Goal: Task Accomplishment & Management: Use online tool/utility

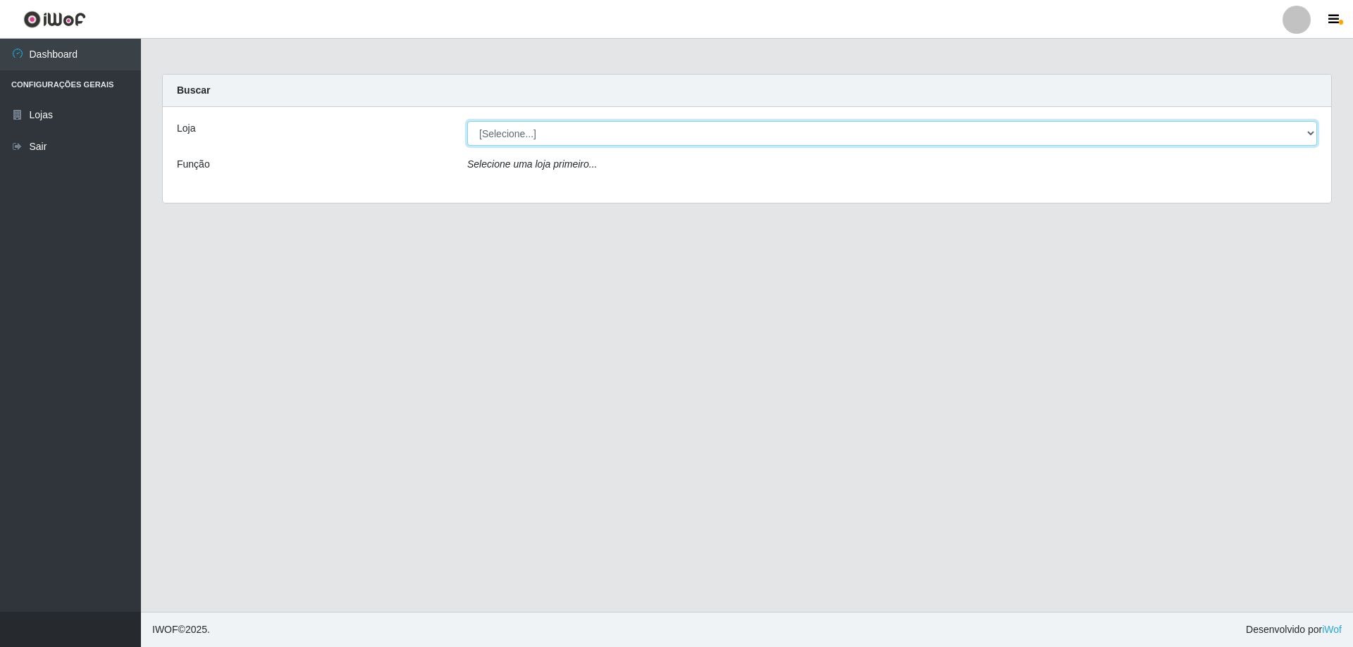
click at [1313, 134] on select "[Selecione...] Atacado Vem - [STREET_ADDRESS]" at bounding box center [892, 133] width 850 height 25
select select "461"
click at [467, 121] on select "[Selecione...] Atacado Vem - [STREET_ADDRESS]" at bounding box center [892, 133] width 850 height 25
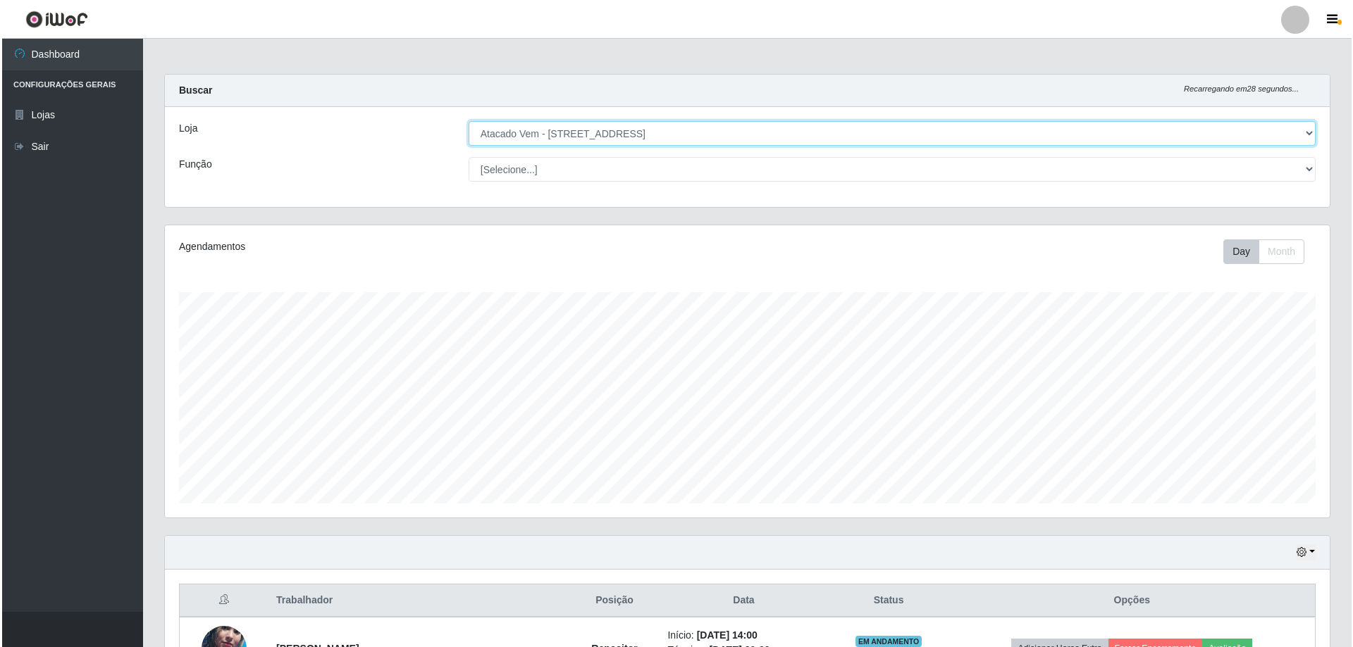
scroll to position [351, 0]
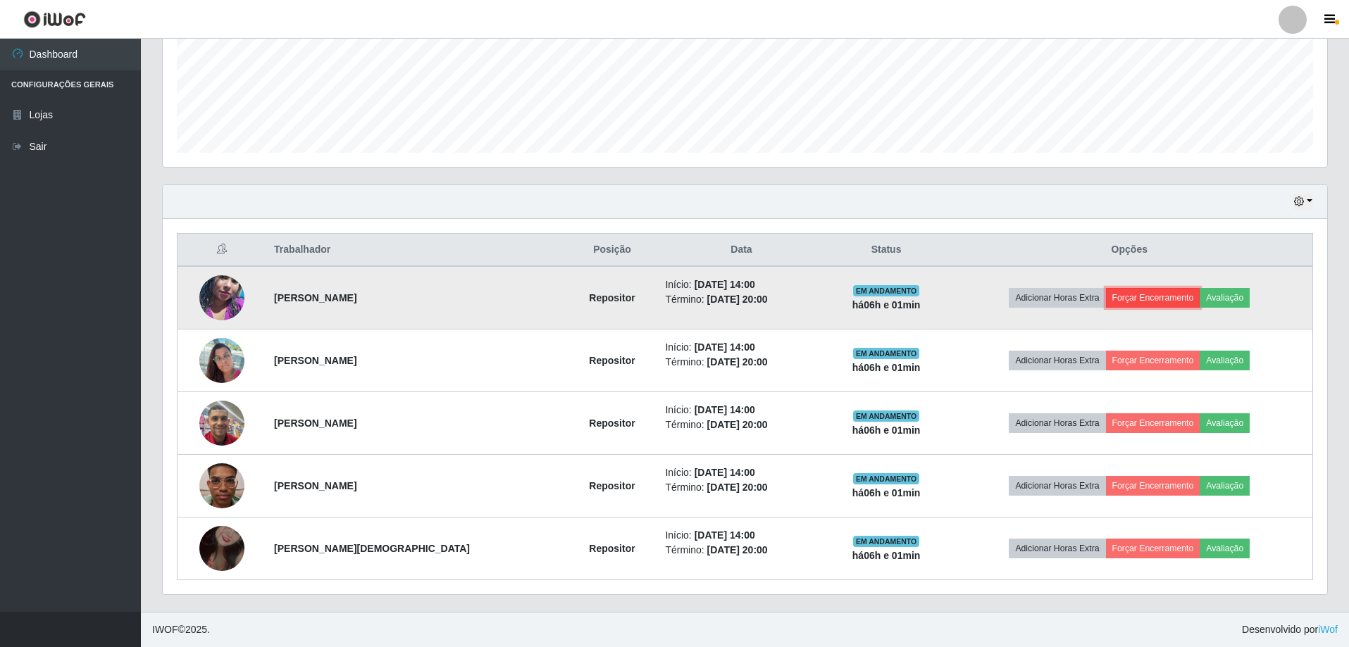
click at [1155, 297] on button "Forçar Encerramento" at bounding box center [1153, 298] width 94 height 20
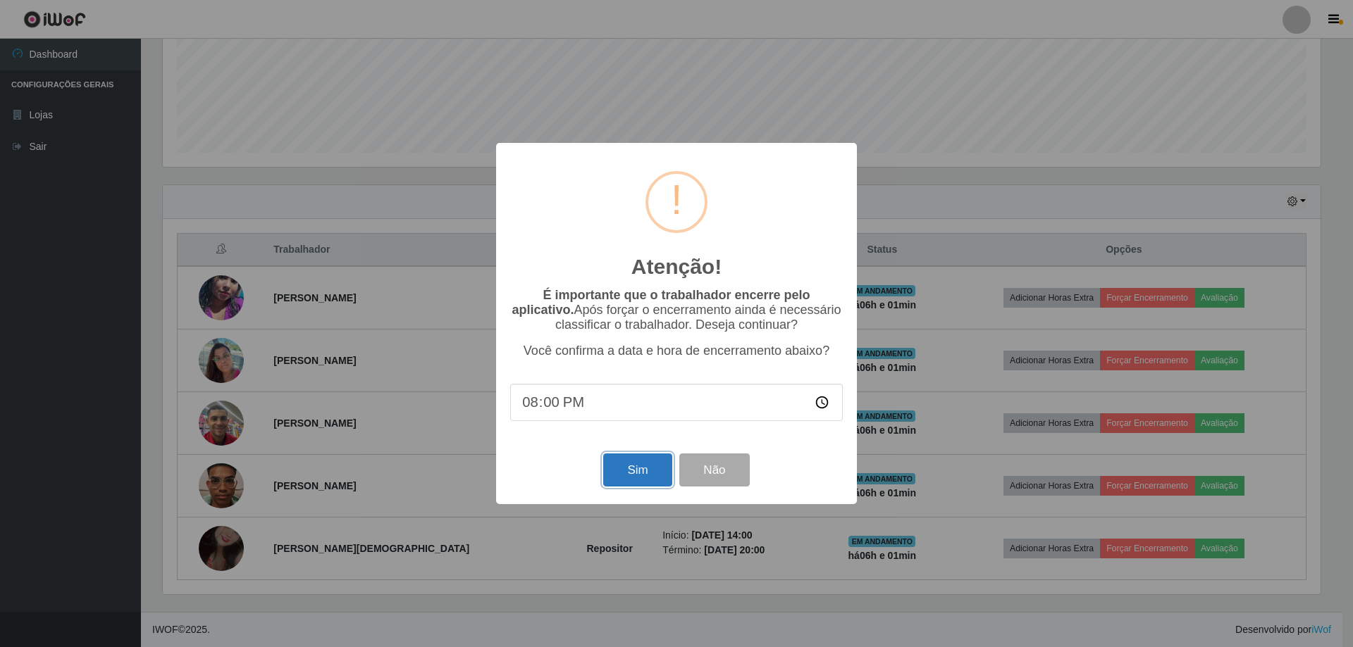
click at [639, 474] on button "Sim" at bounding box center [637, 470] width 68 height 33
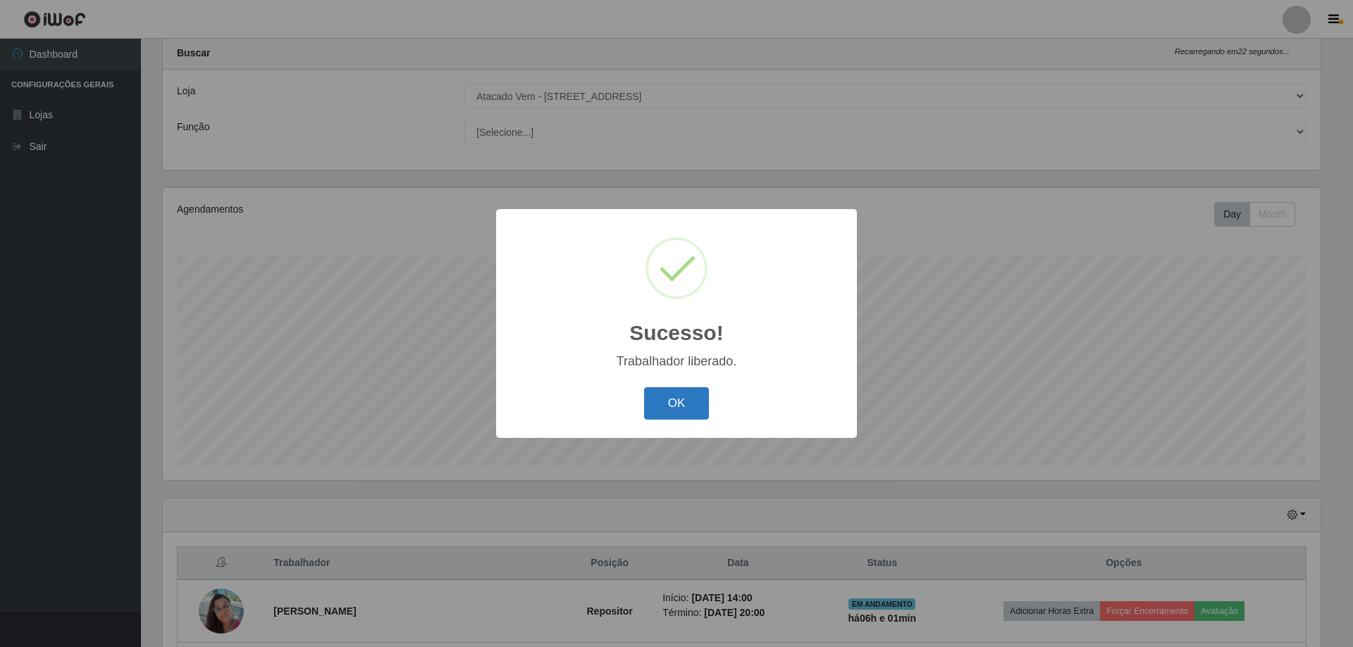
click at [671, 400] on button "OK" at bounding box center [677, 403] width 66 height 33
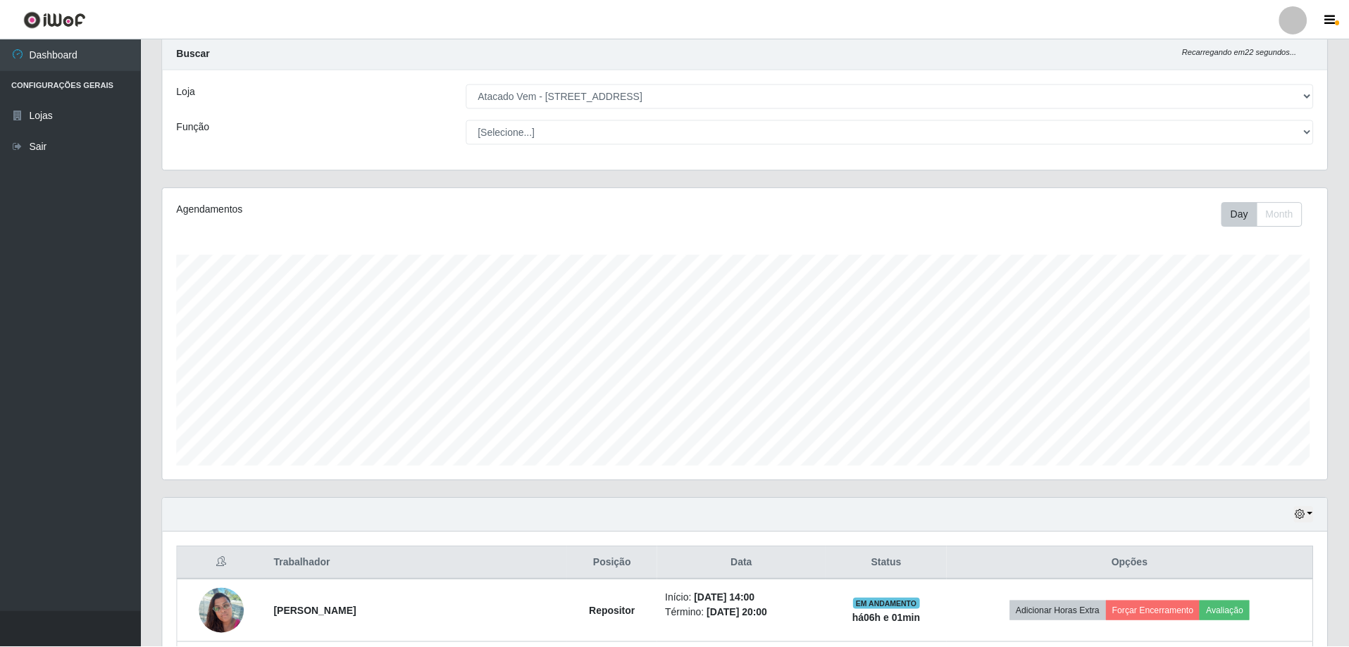
scroll to position [292, 1165]
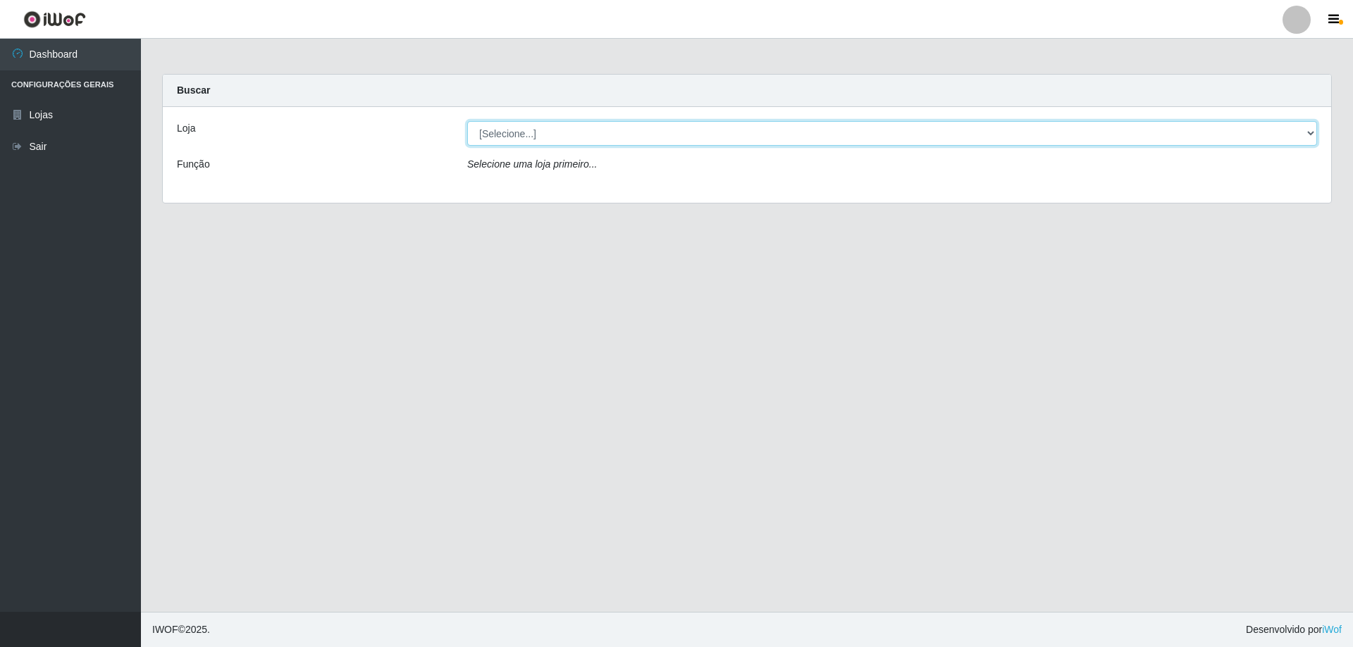
click at [1310, 134] on select "[Selecione...] Atacado Vem - [STREET_ADDRESS]" at bounding box center [892, 133] width 850 height 25
select select "461"
click at [467, 121] on select "[Selecione...] Atacado Vem - [STREET_ADDRESS]" at bounding box center [892, 133] width 850 height 25
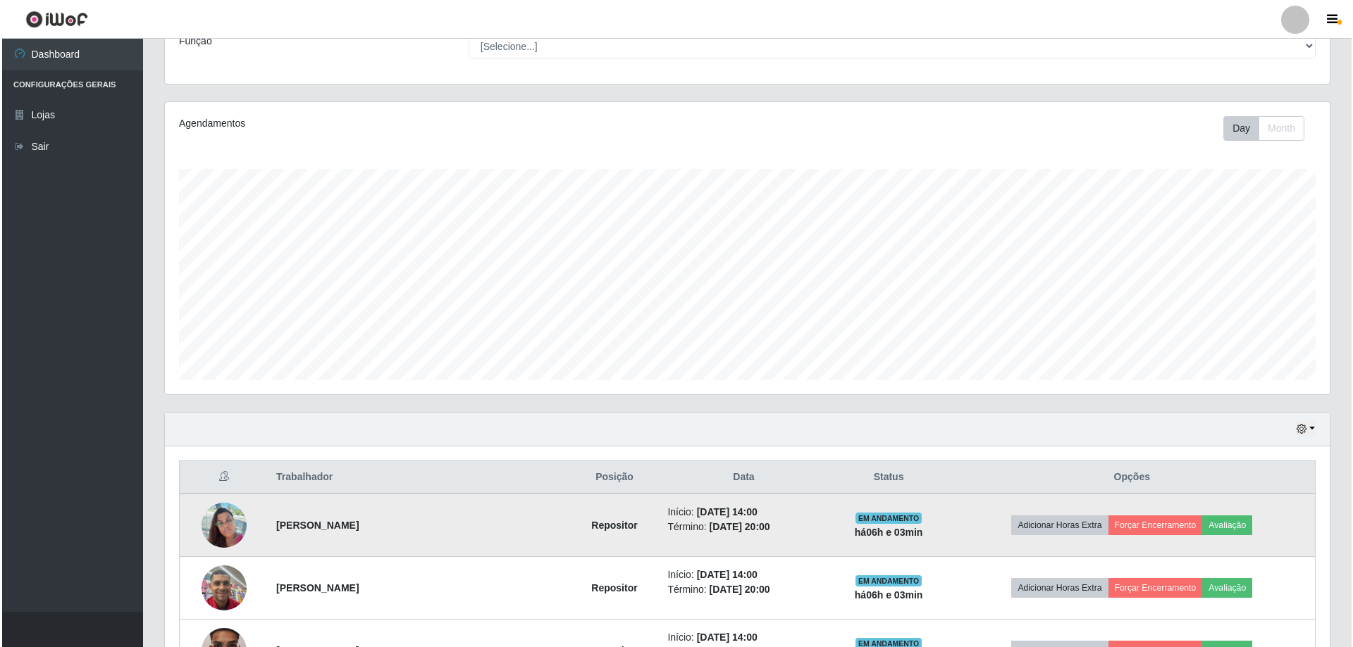
scroll to position [288, 0]
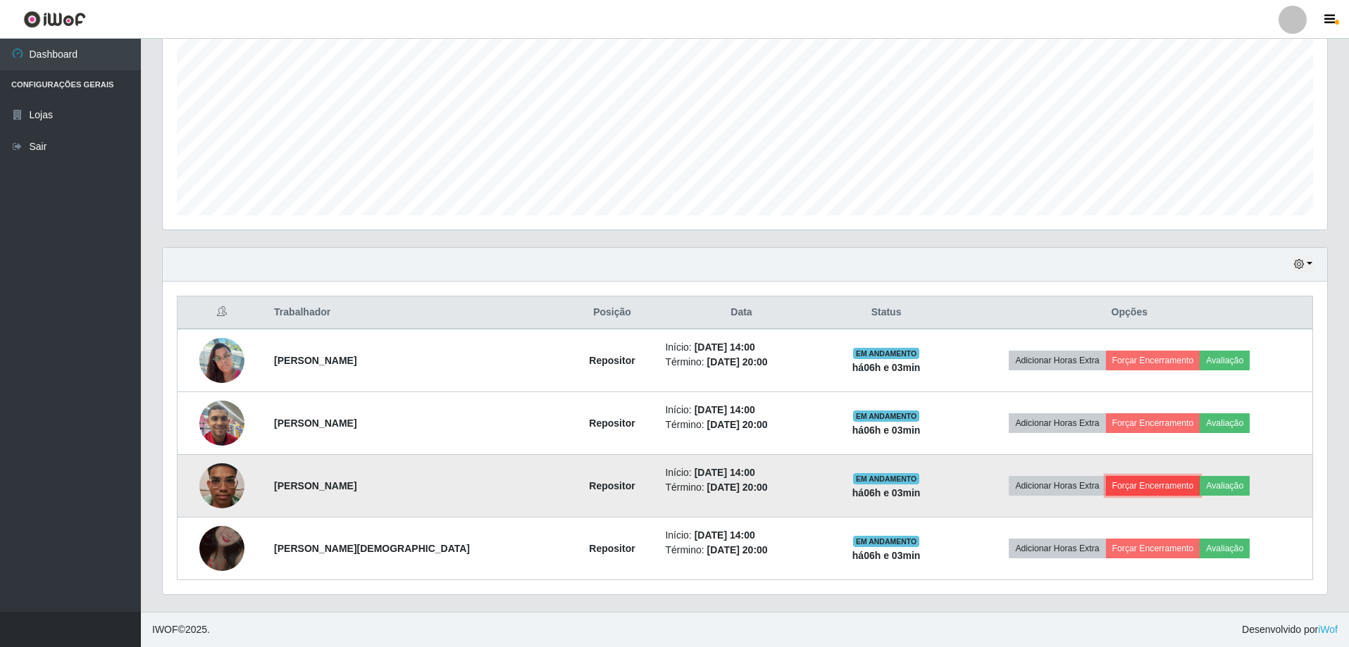
click at [1169, 486] on button "Forçar Encerramento" at bounding box center [1153, 486] width 94 height 20
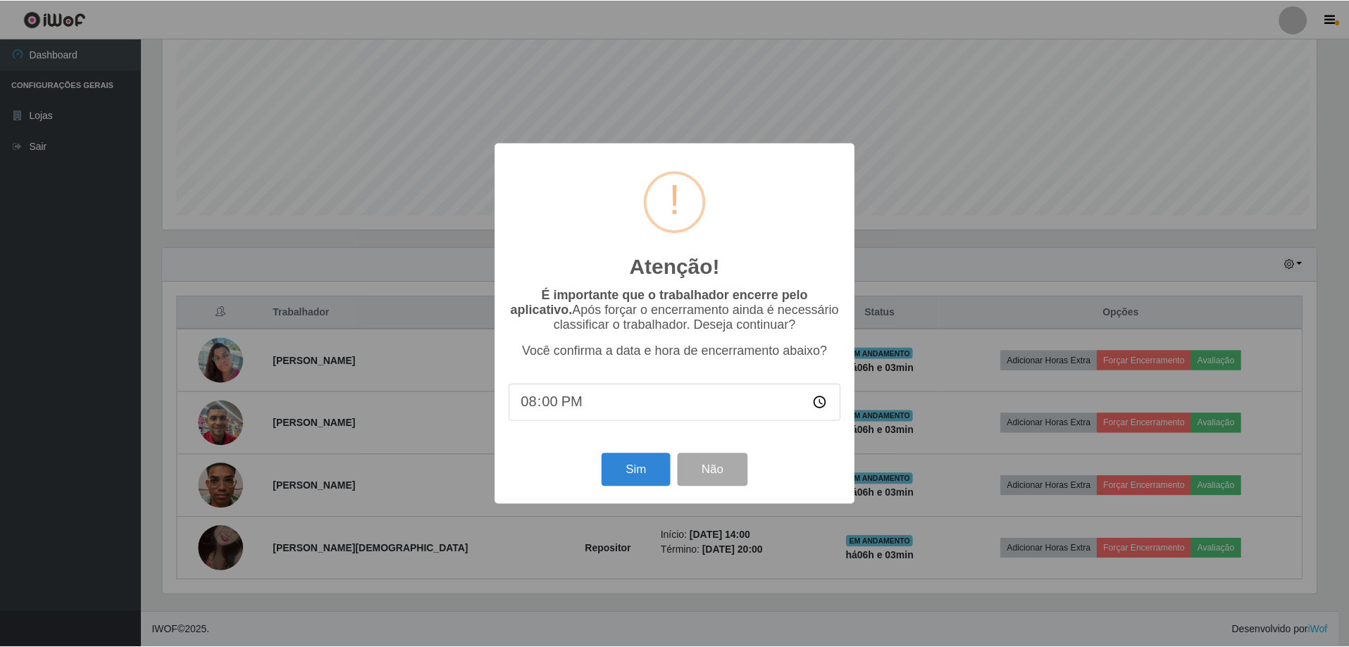
scroll to position [292, 1158]
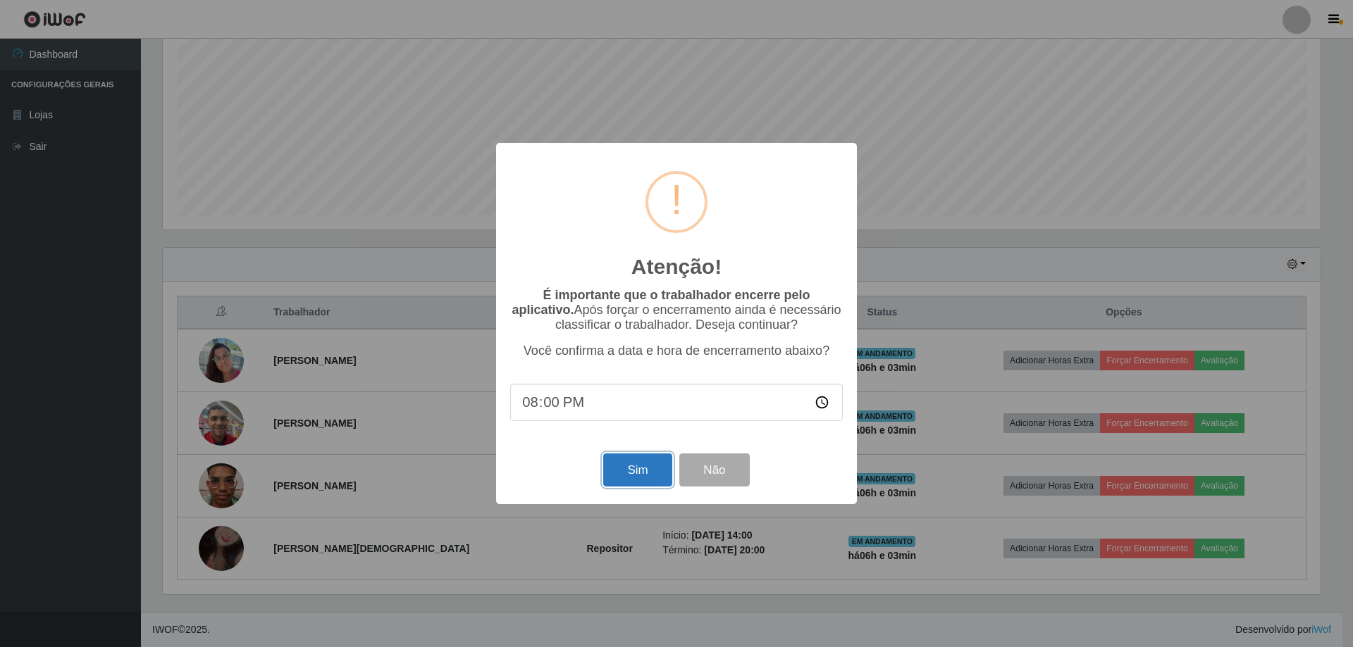
click at [648, 473] on button "Sim" at bounding box center [637, 470] width 68 height 33
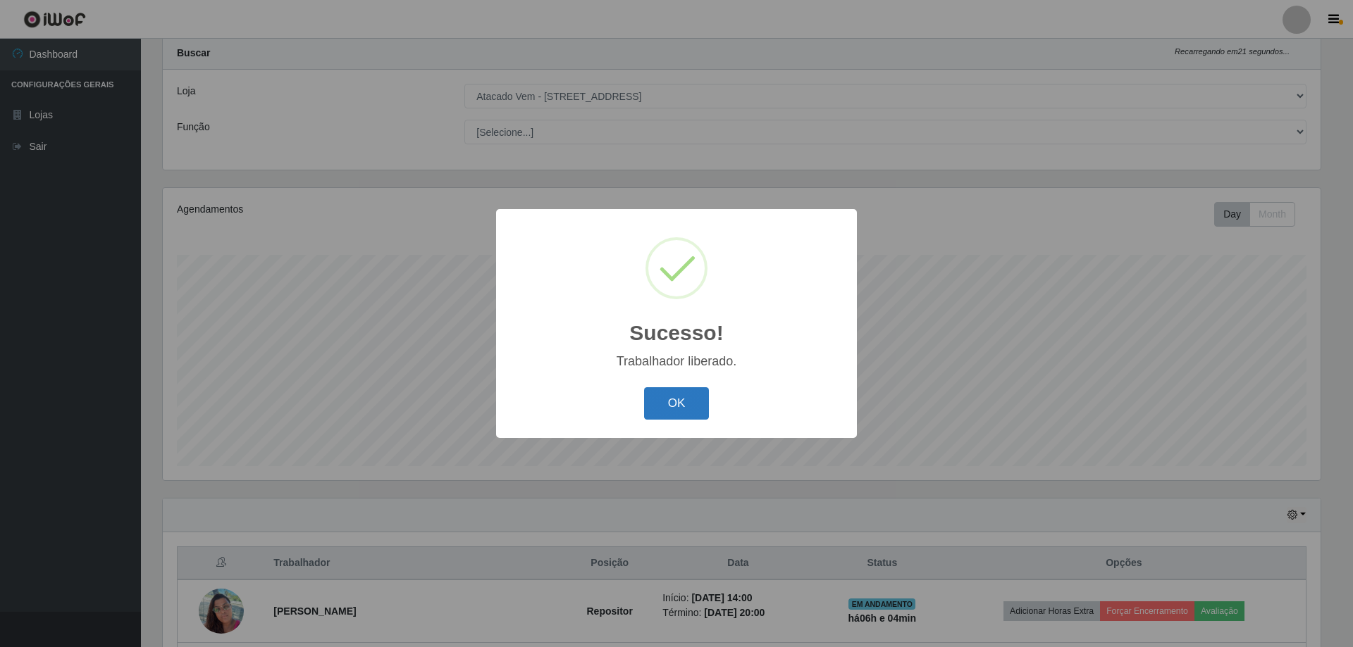
click at [681, 401] on button "OK" at bounding box center [677, 403] width 66 height 33
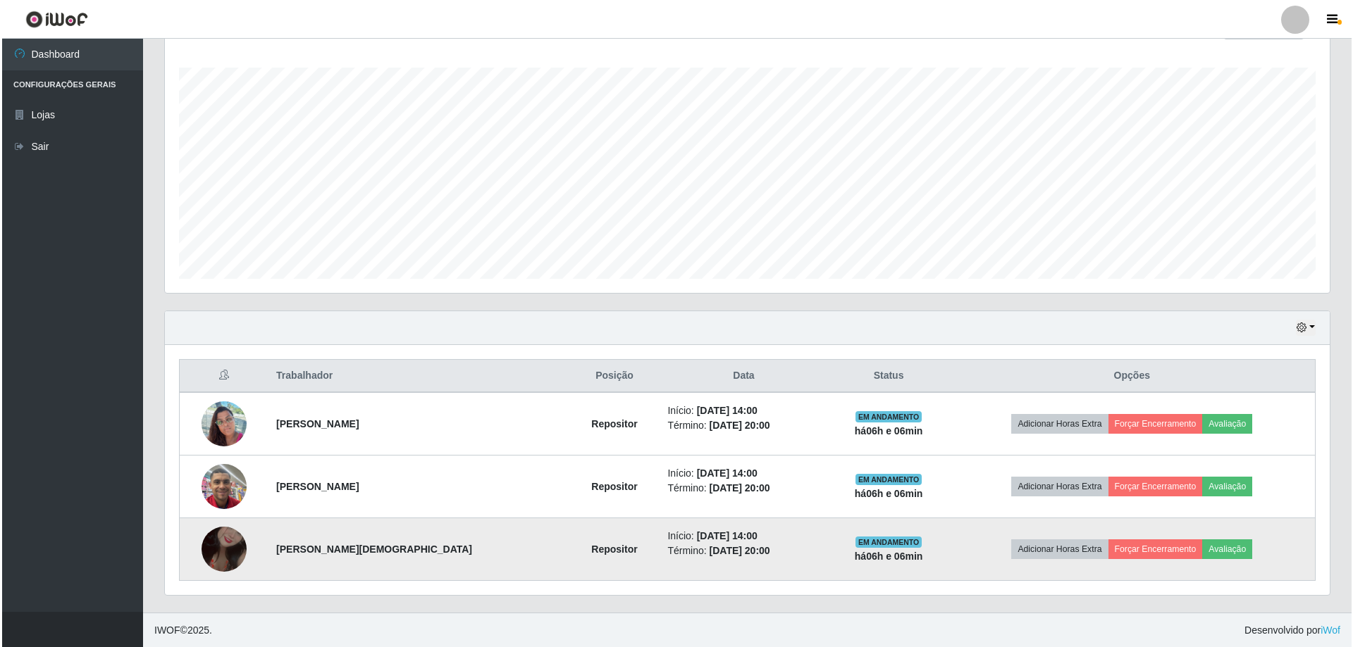
scroll to position [225, 0]
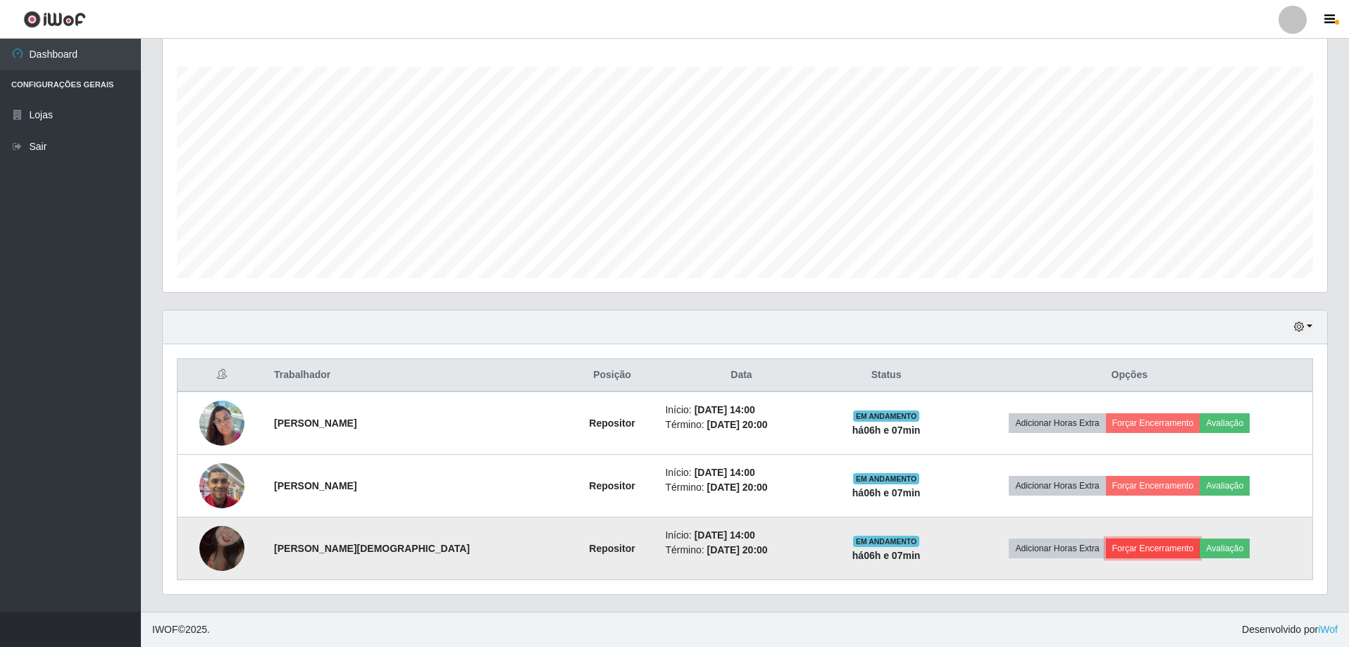
click at [1134, 546] on button "Forçar Encerramento" at bounding box center [1153, 549] width 94 height 20
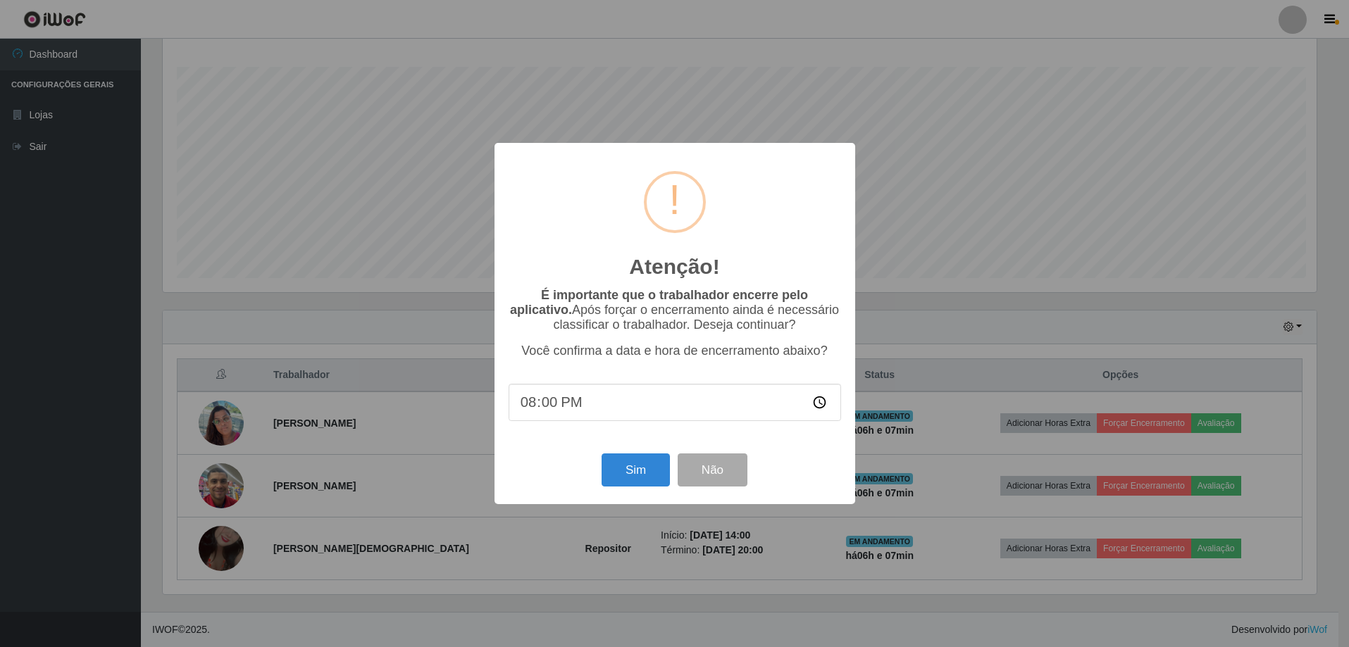
scroll to position [292, 1158]
click at [635, 482] on button "Sim" at bounding box center [637, 470] width 68 height 33
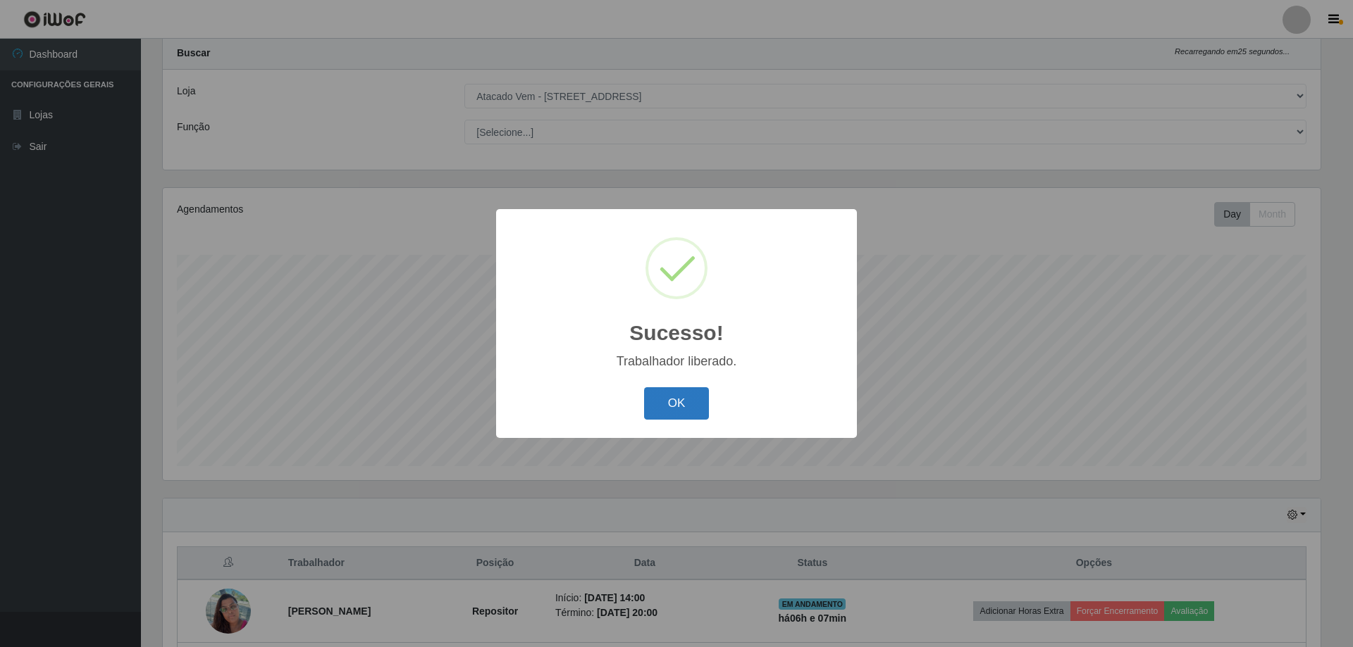
click at [667, 400] on button "OK" at bounding box center [677, 403] width 66 height 33
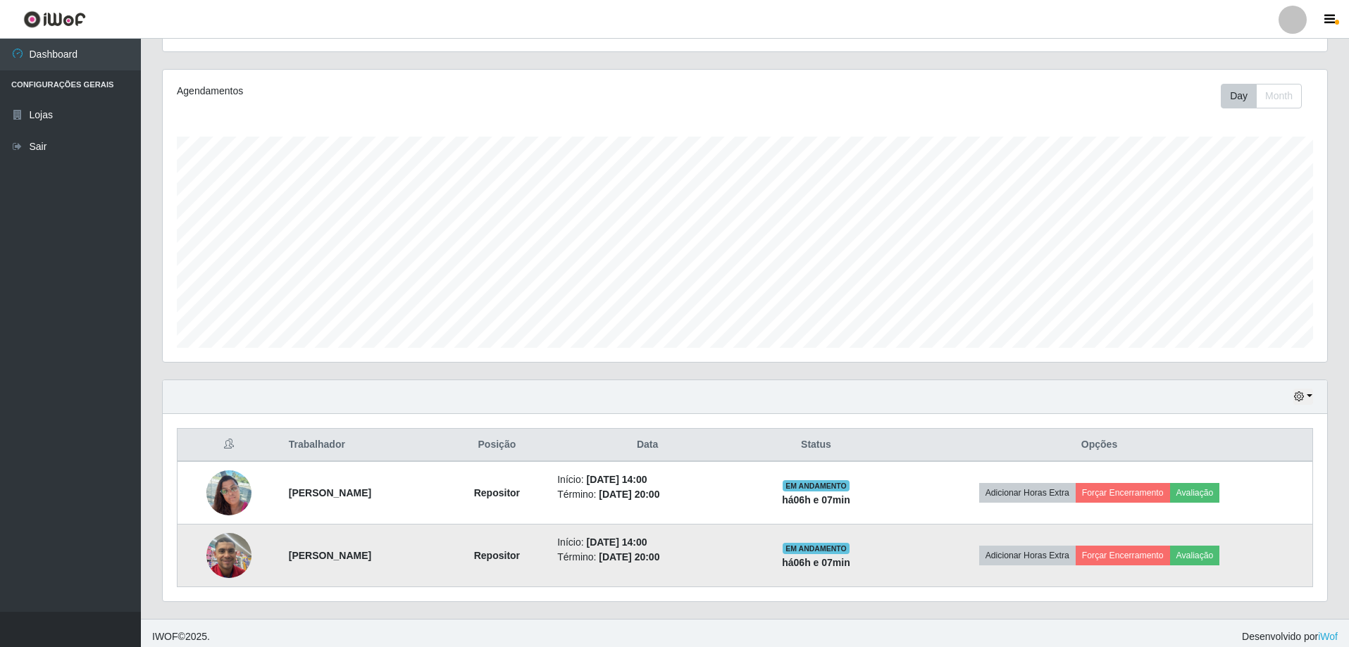
scroll to position [163, 0]
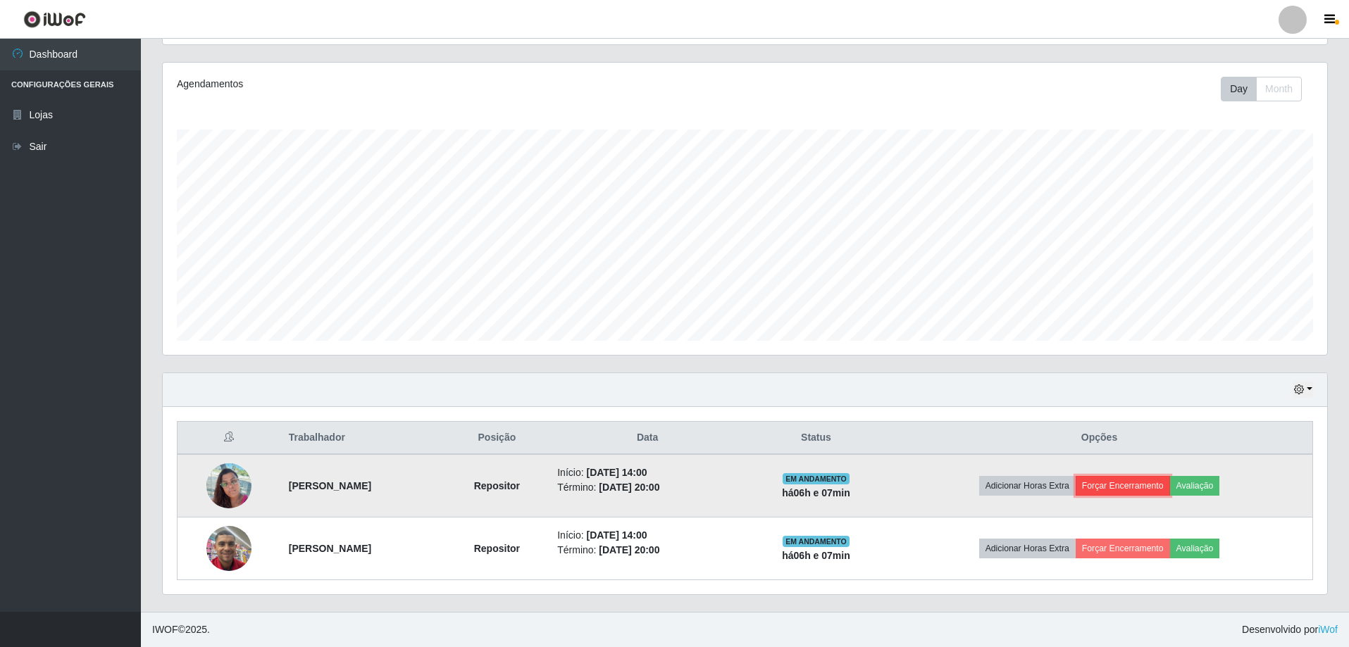
click at [1149, 486] on button "Forçar Encerramento" at bounding box center [1123, 486] width 94 height 20
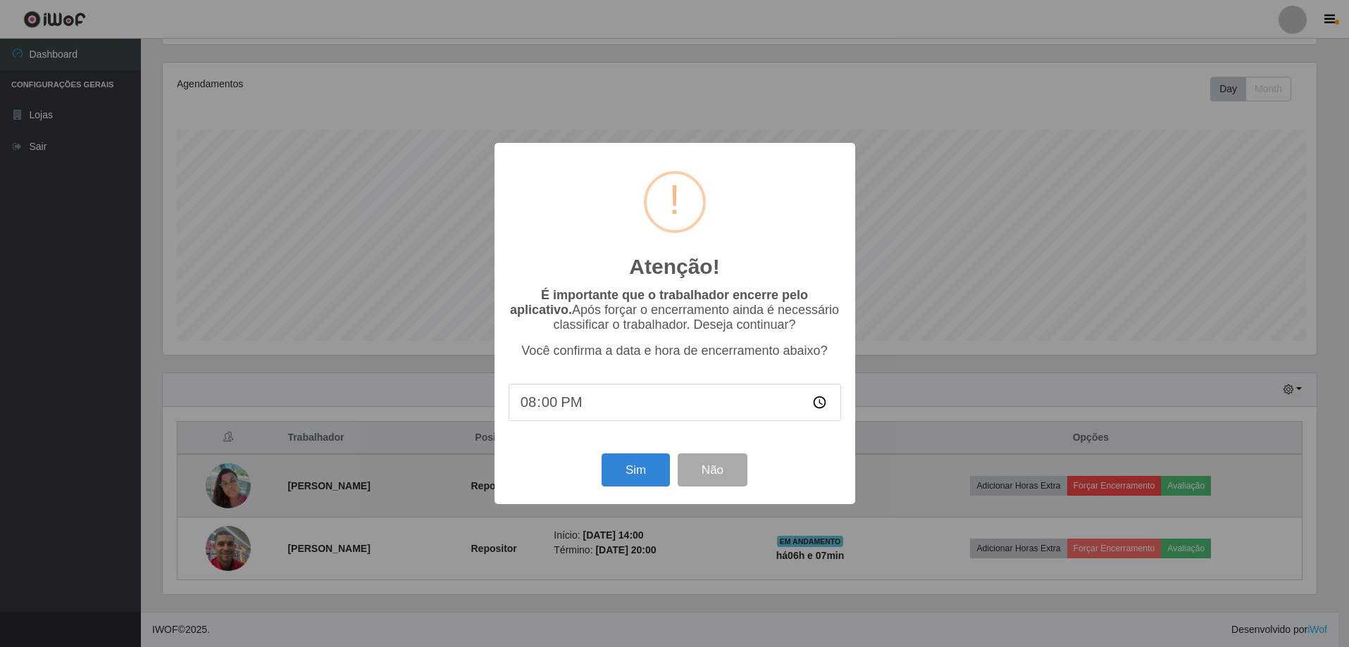
scroll to position [292, 1158]
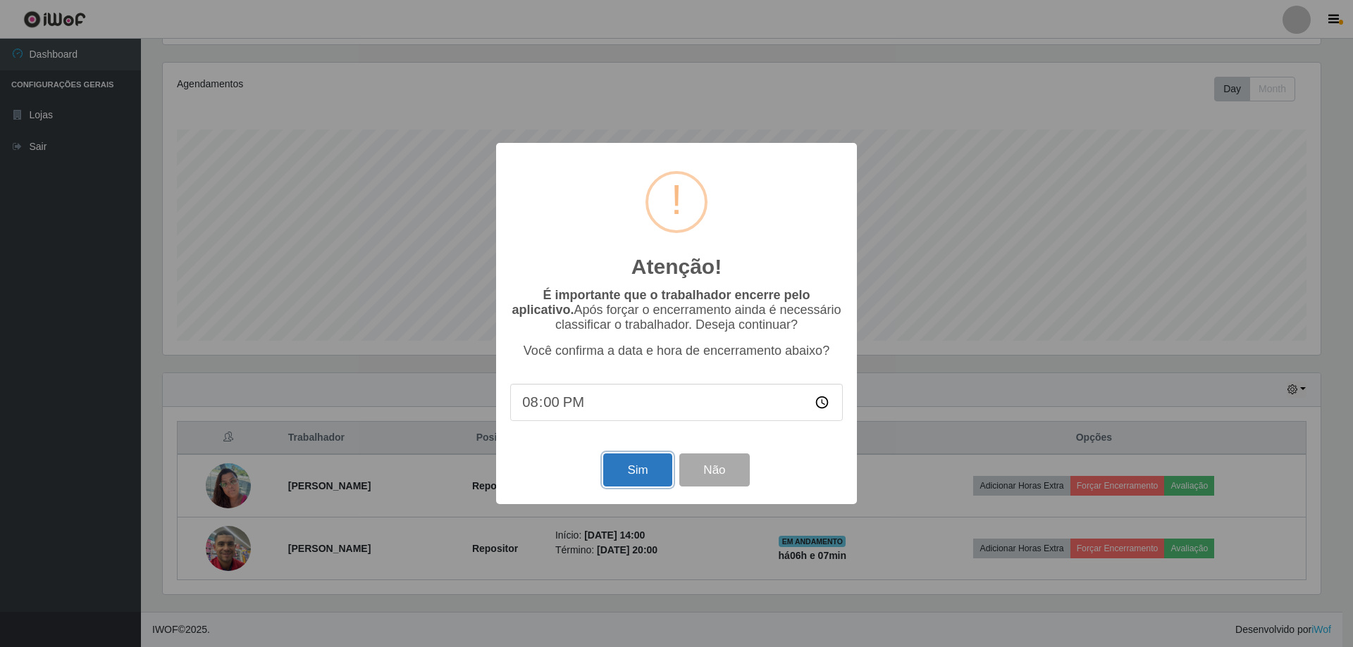
click at [641, 474] on button "Sim" at bounding box center [637, 470] width 68 height 33
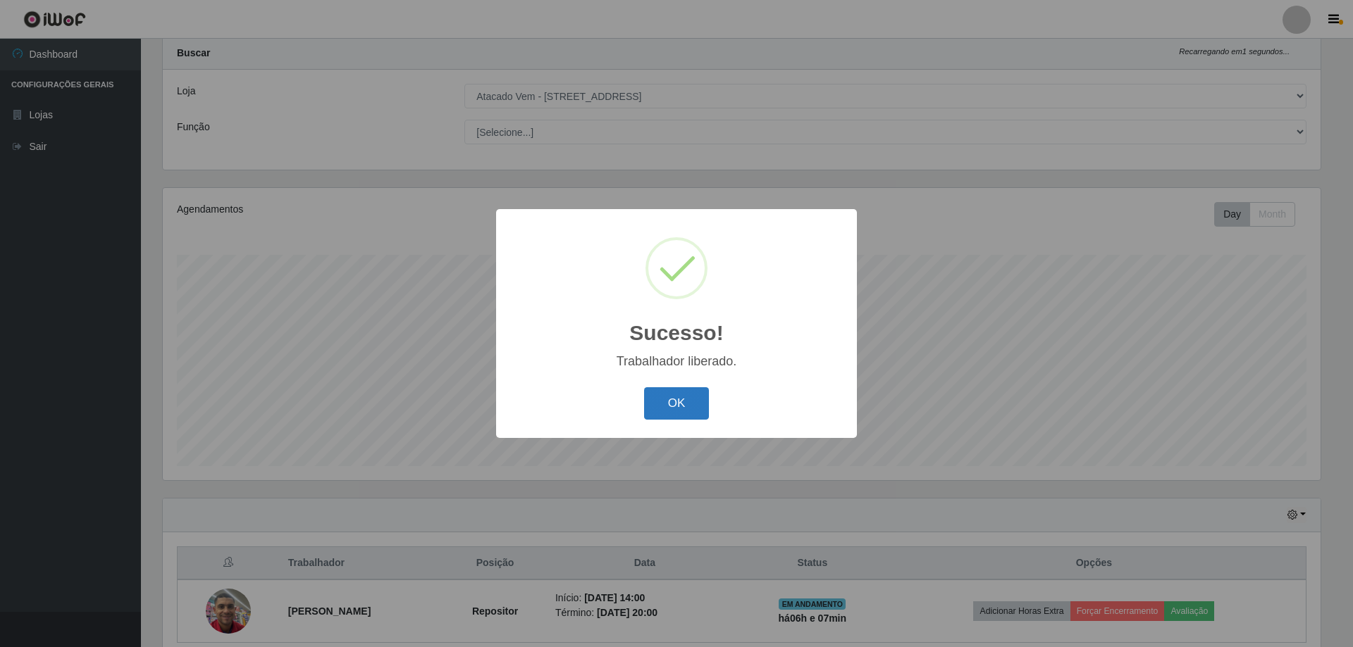
click at [687, 411] on button "OK" at bounding box center [677, 403] width 66 height 33
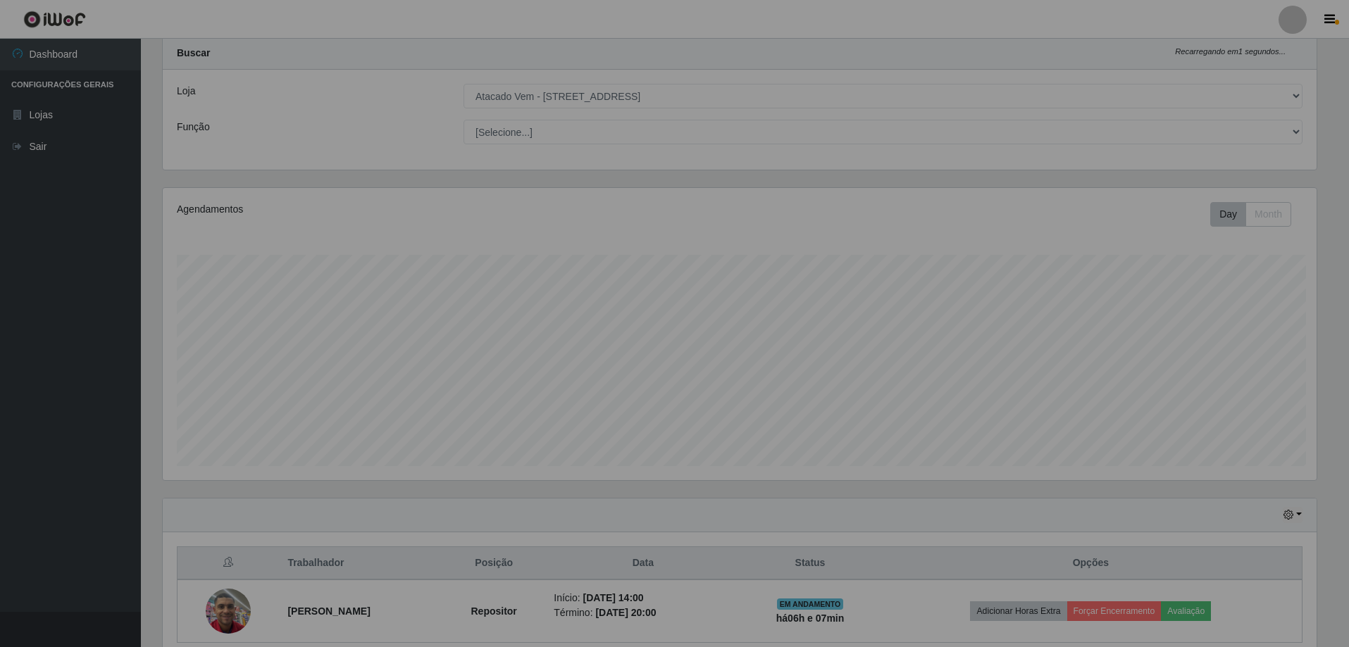
scroll to position [292, 1165]
